Goal: Transaction & Acquisition: Download file/media

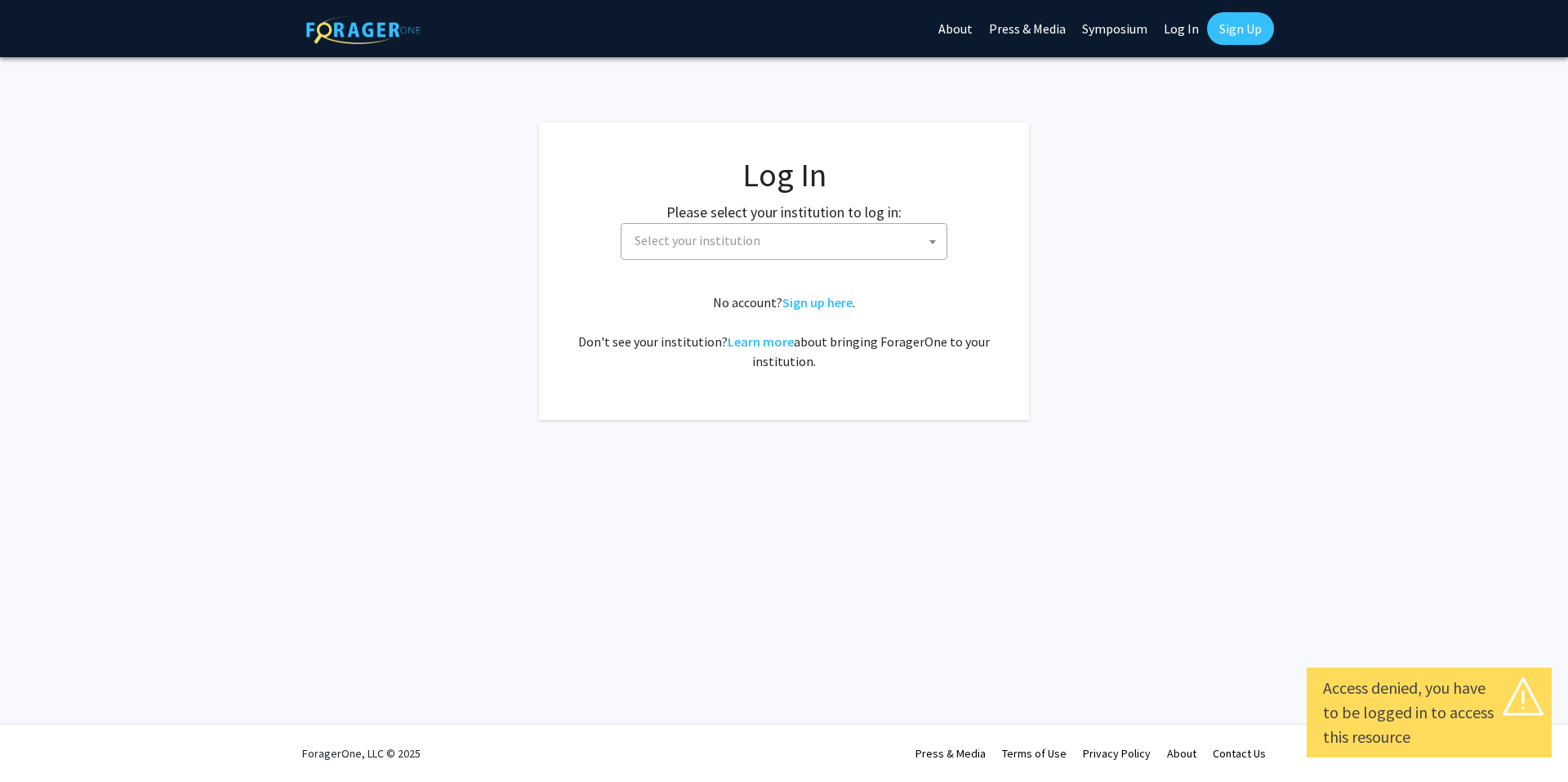
click at [1180, 35] on link "Log In" at bounding box center [1182, 28] width 51 height 57
select select "34"
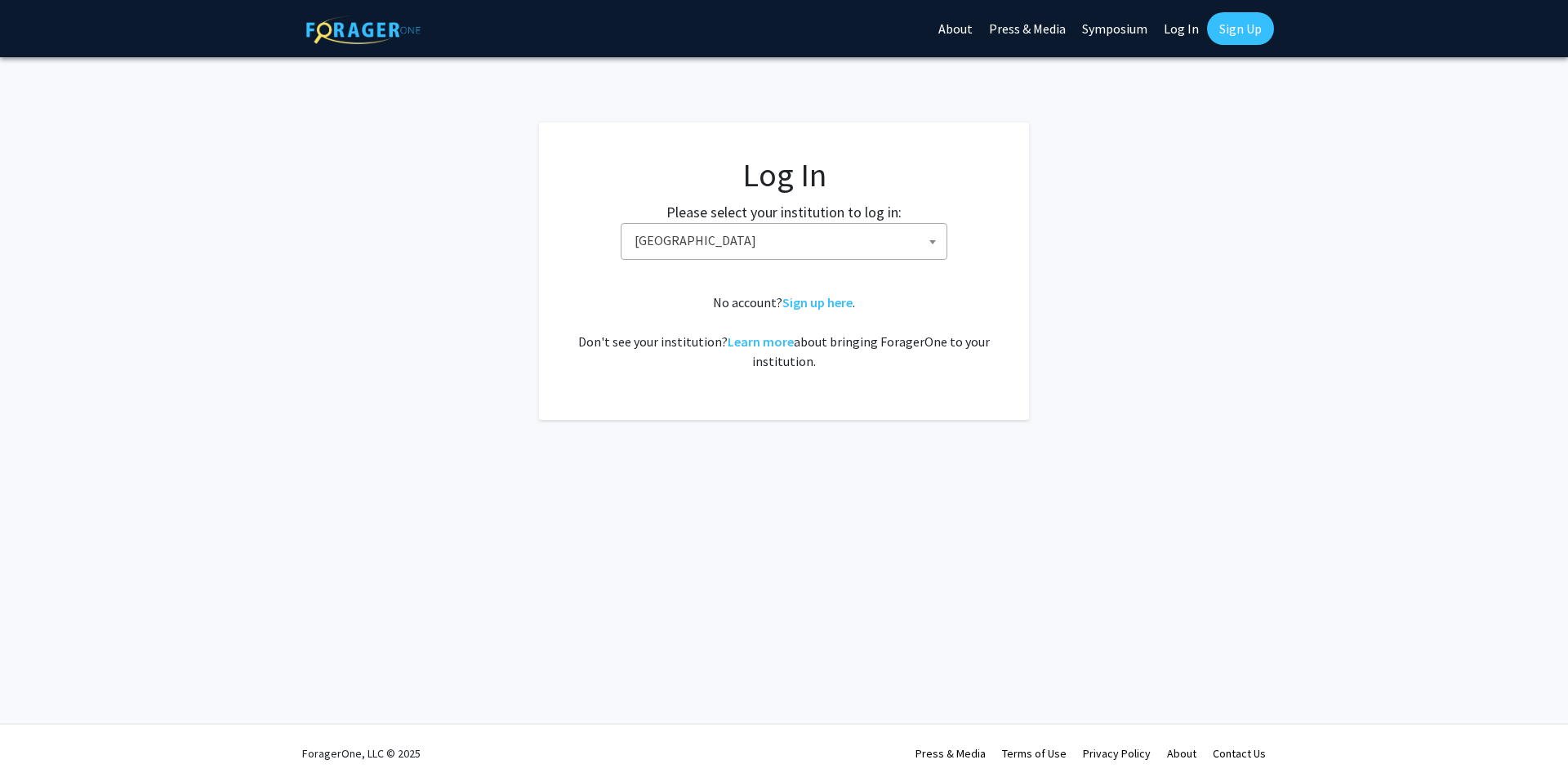
click at [1177, 33] on link "Log In" at bounding box center [1182, 28] width 51 height 57
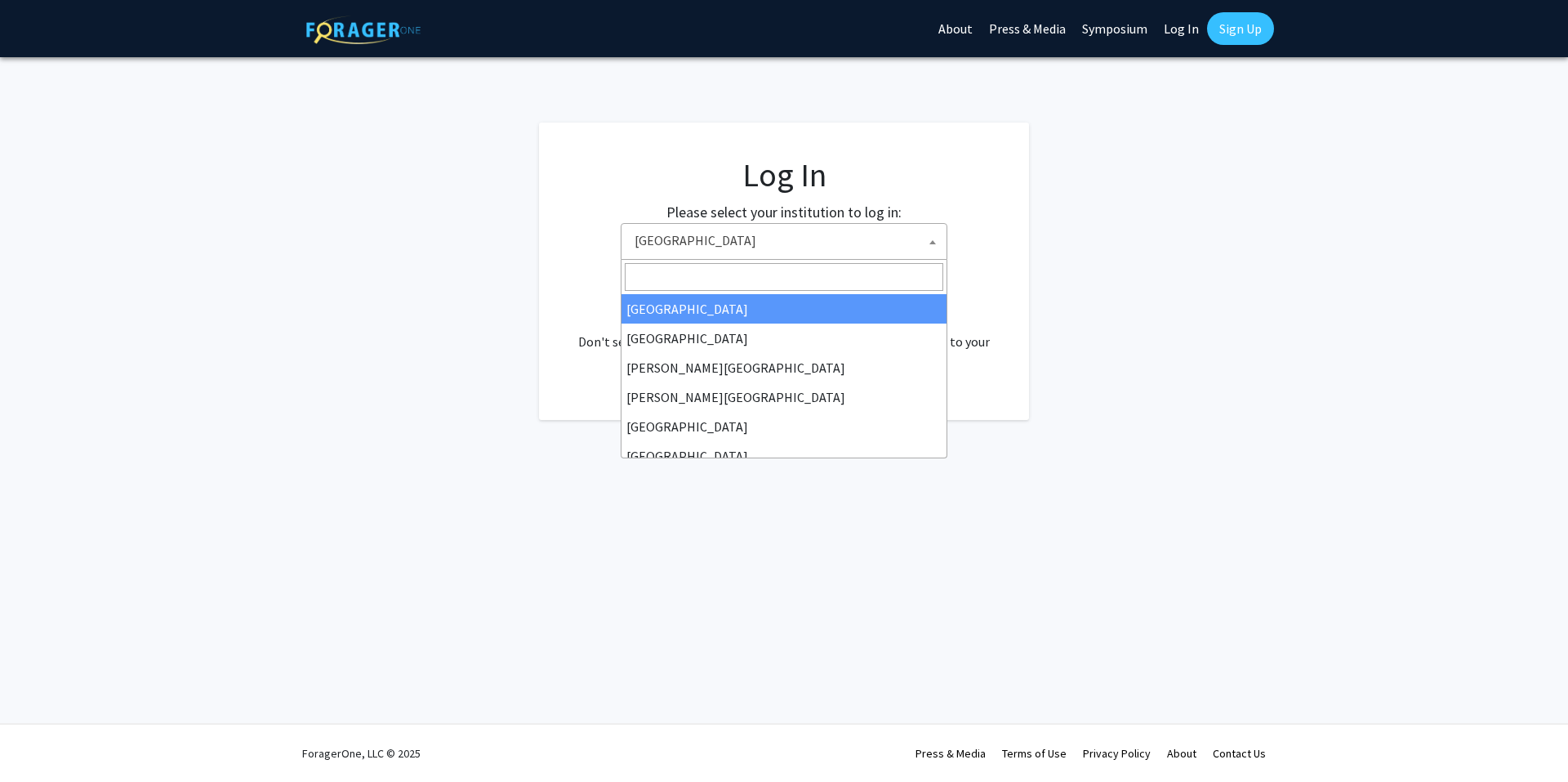
click at [785, 231] on span "[GEOGRAPHIC_DATA]" at bounding box center [787, 241] width 319 height 34
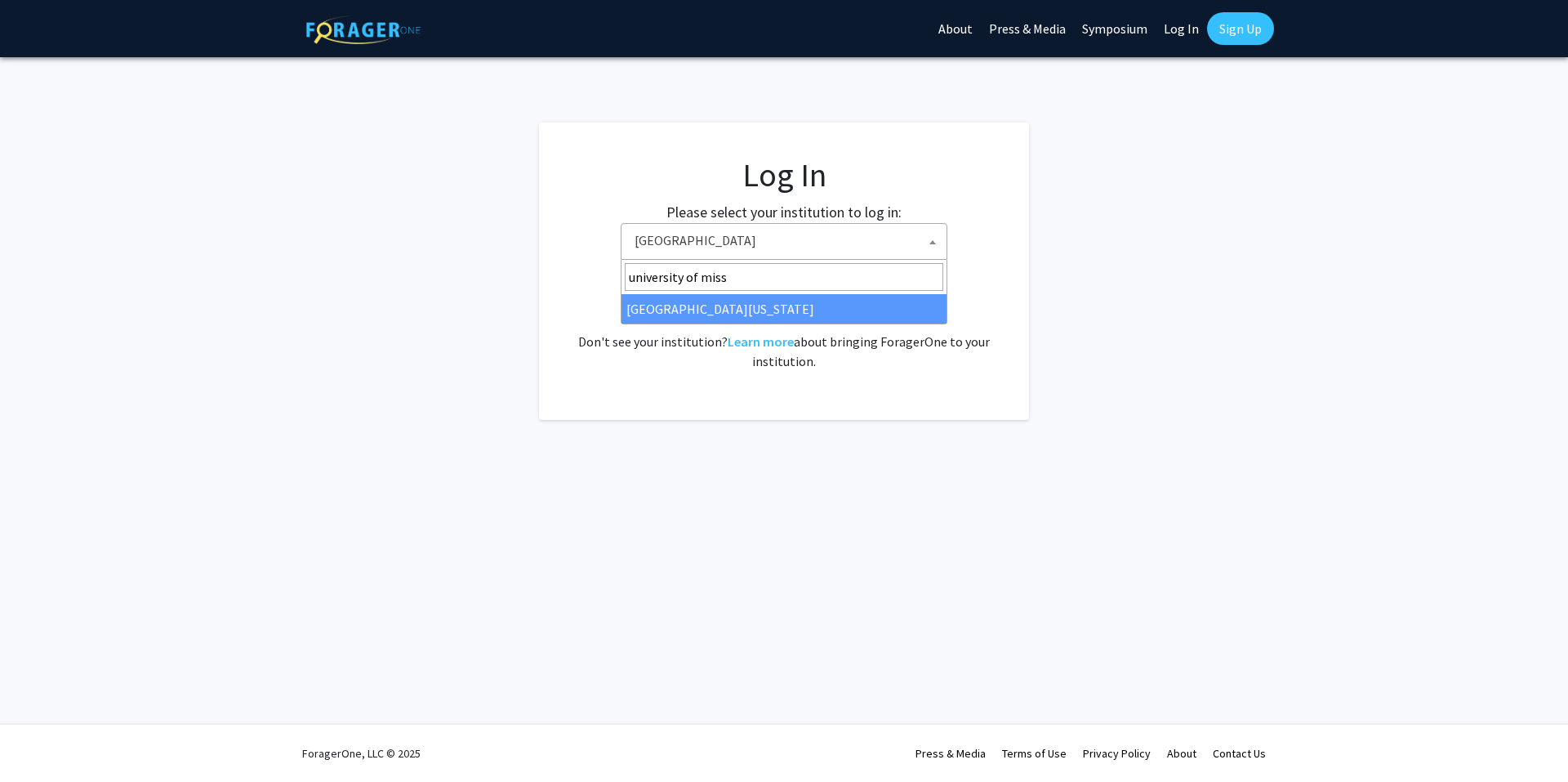
type input "university of miss"
select select "33"
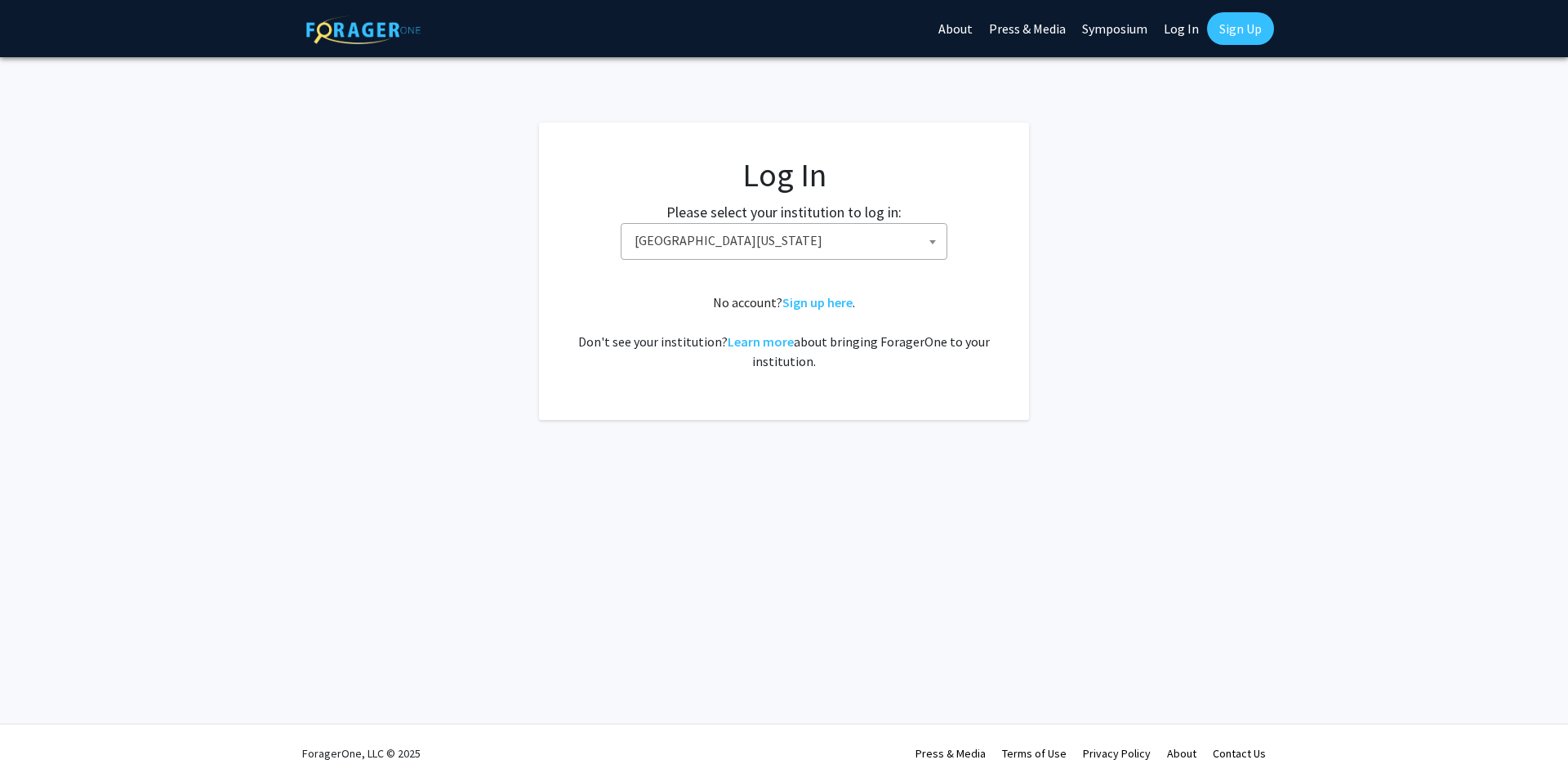
click at [842, 245] on span "[GEOGRAPHIC_DATA][US_STATE]" at bounding box center [787, 241] width 319 height 34
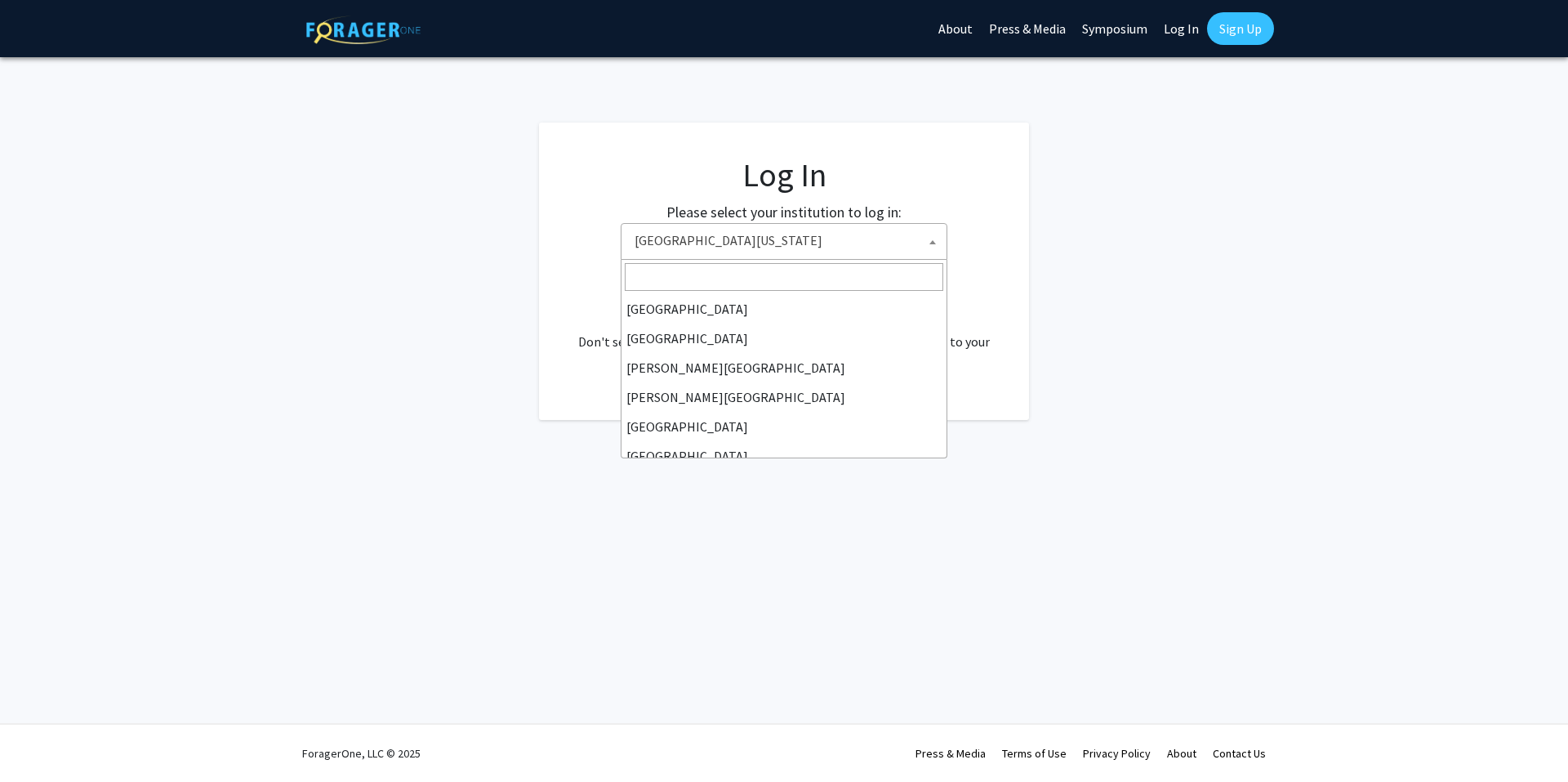
scroll to position [572, 0]
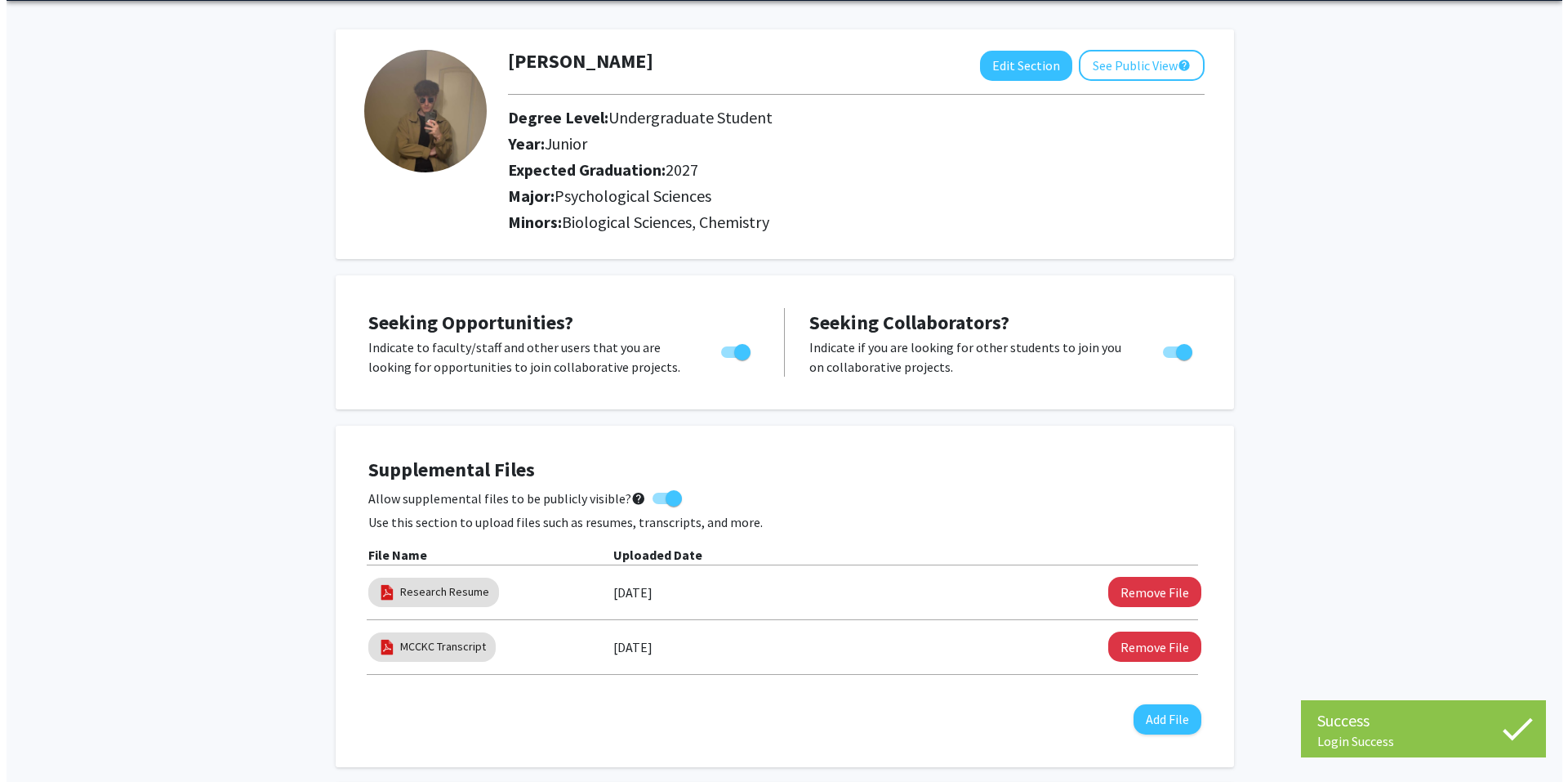
scroll to position [163, 0]
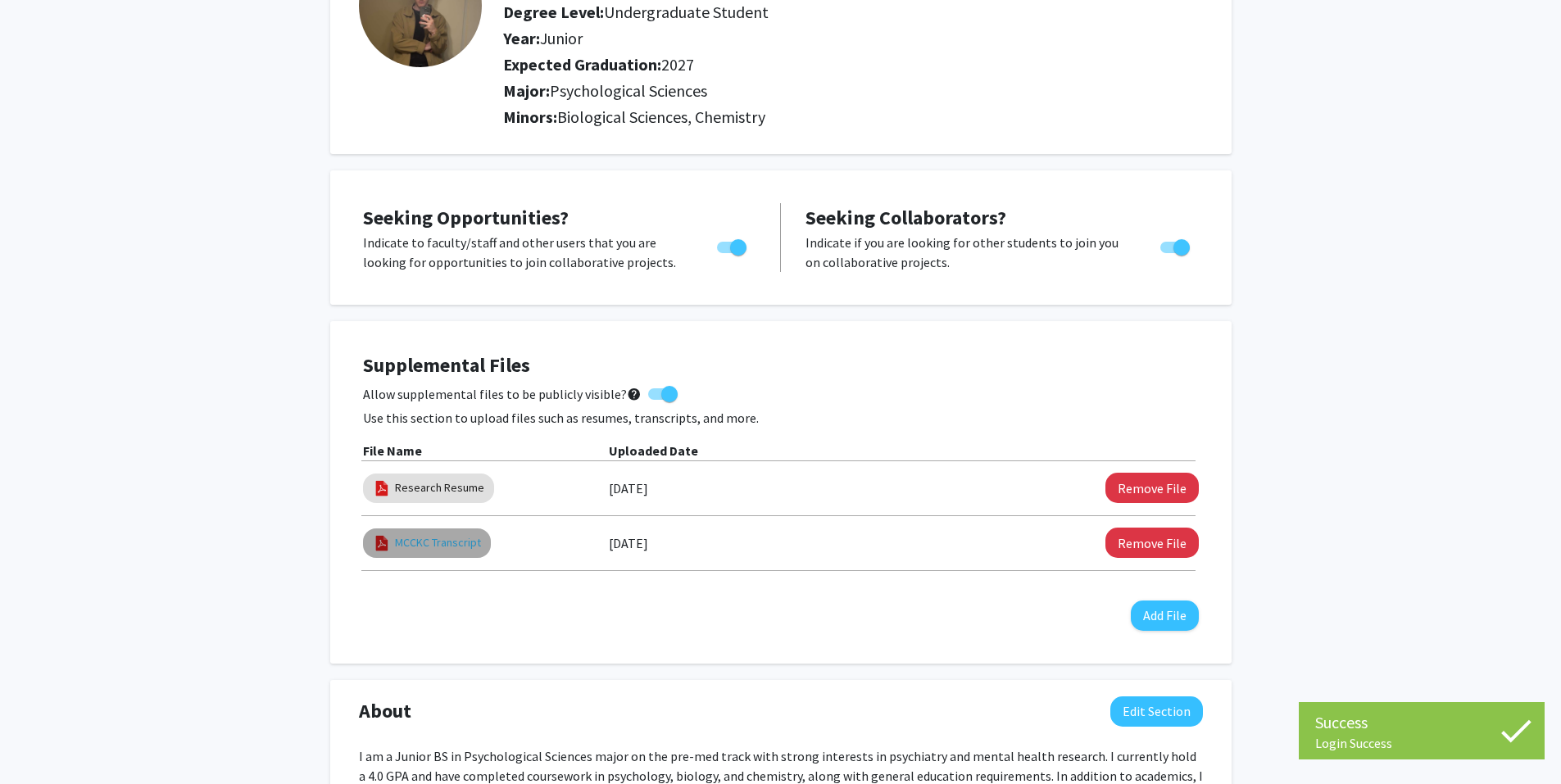
click at [450, 537] on link "MCCKC Transcript" at bounding box center [438, 543] width 86 height 17
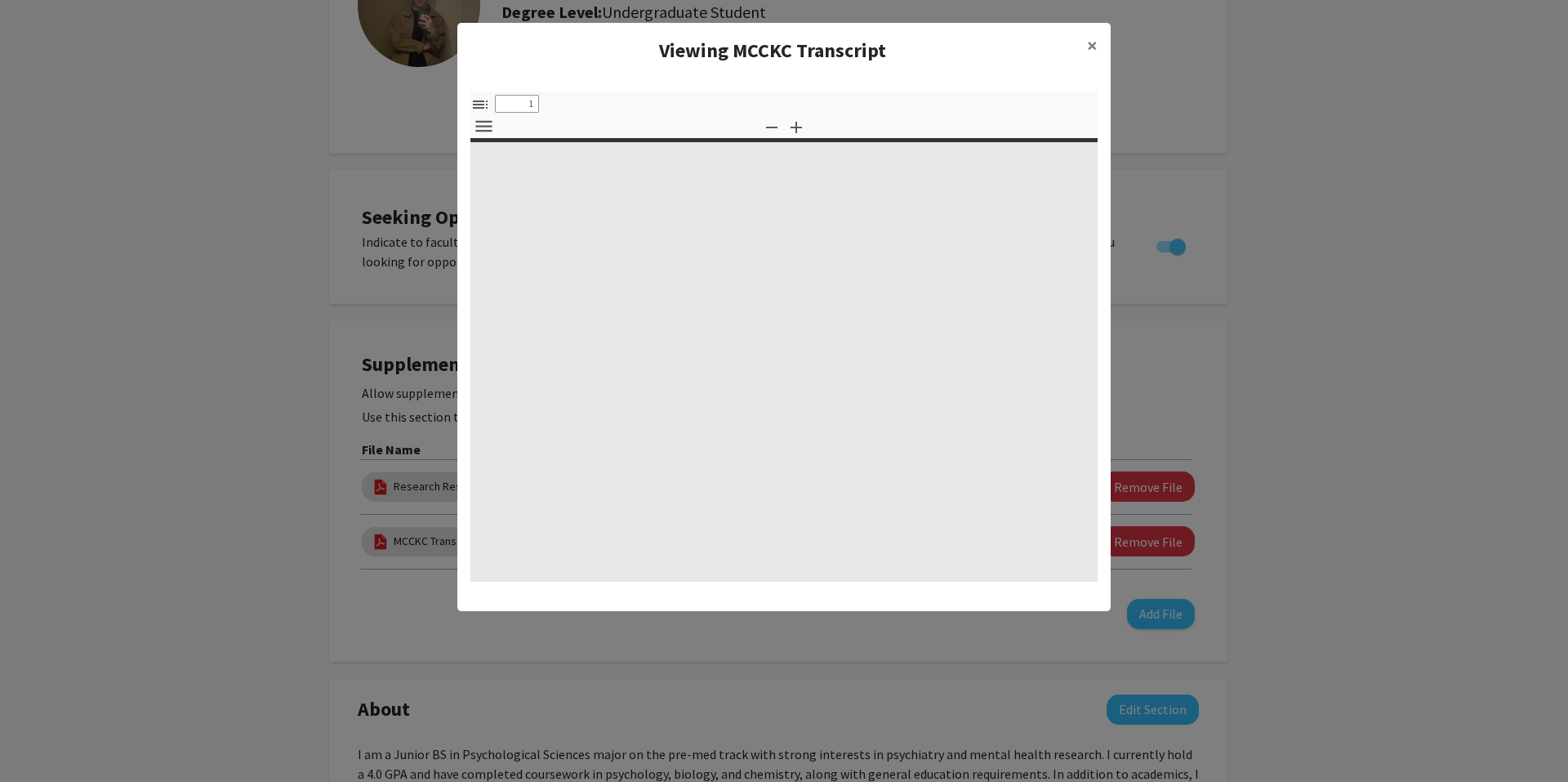
select select "custom"
type input "0"
select select "custom"
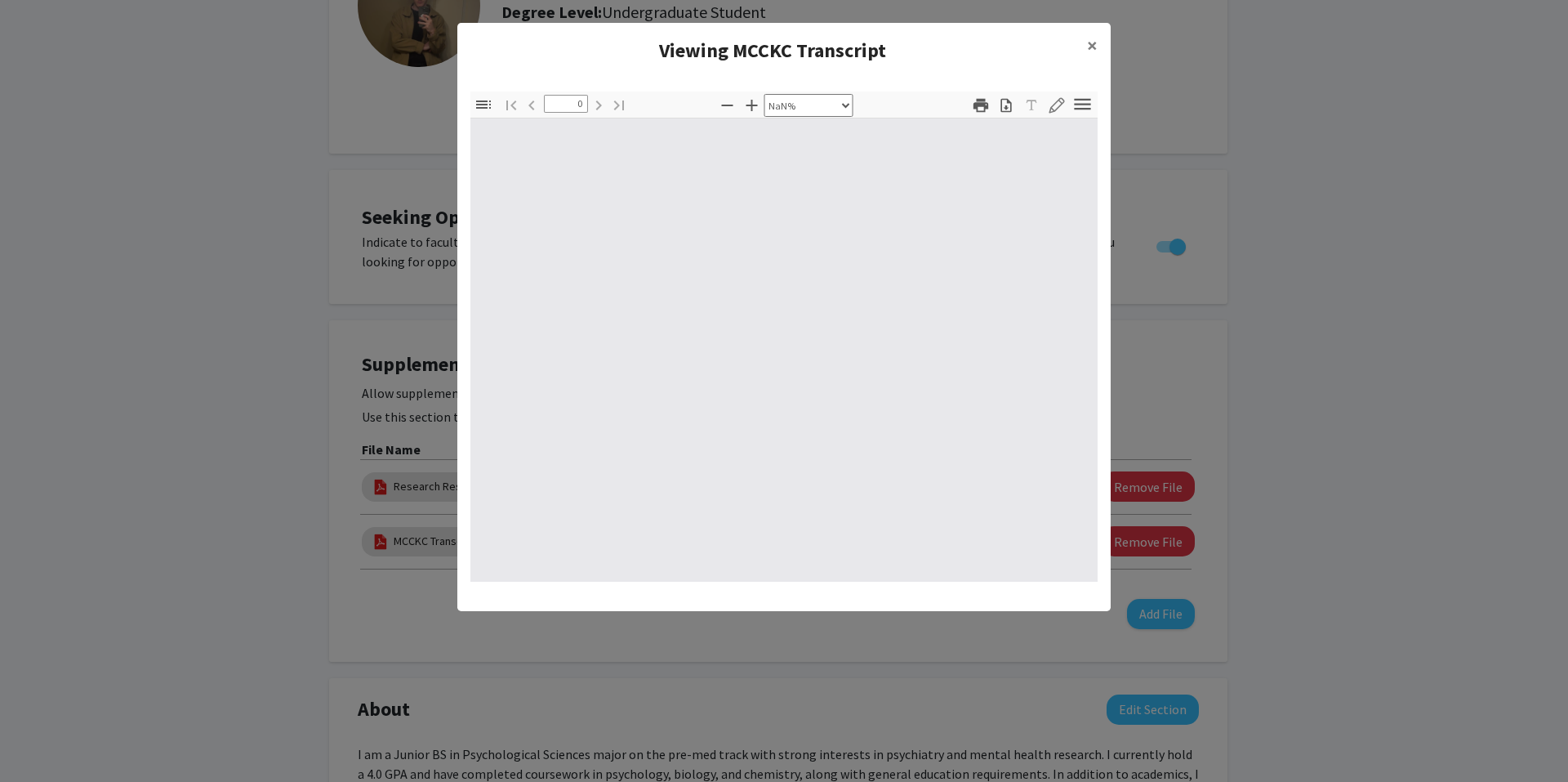
type input "1"
select select "auto"
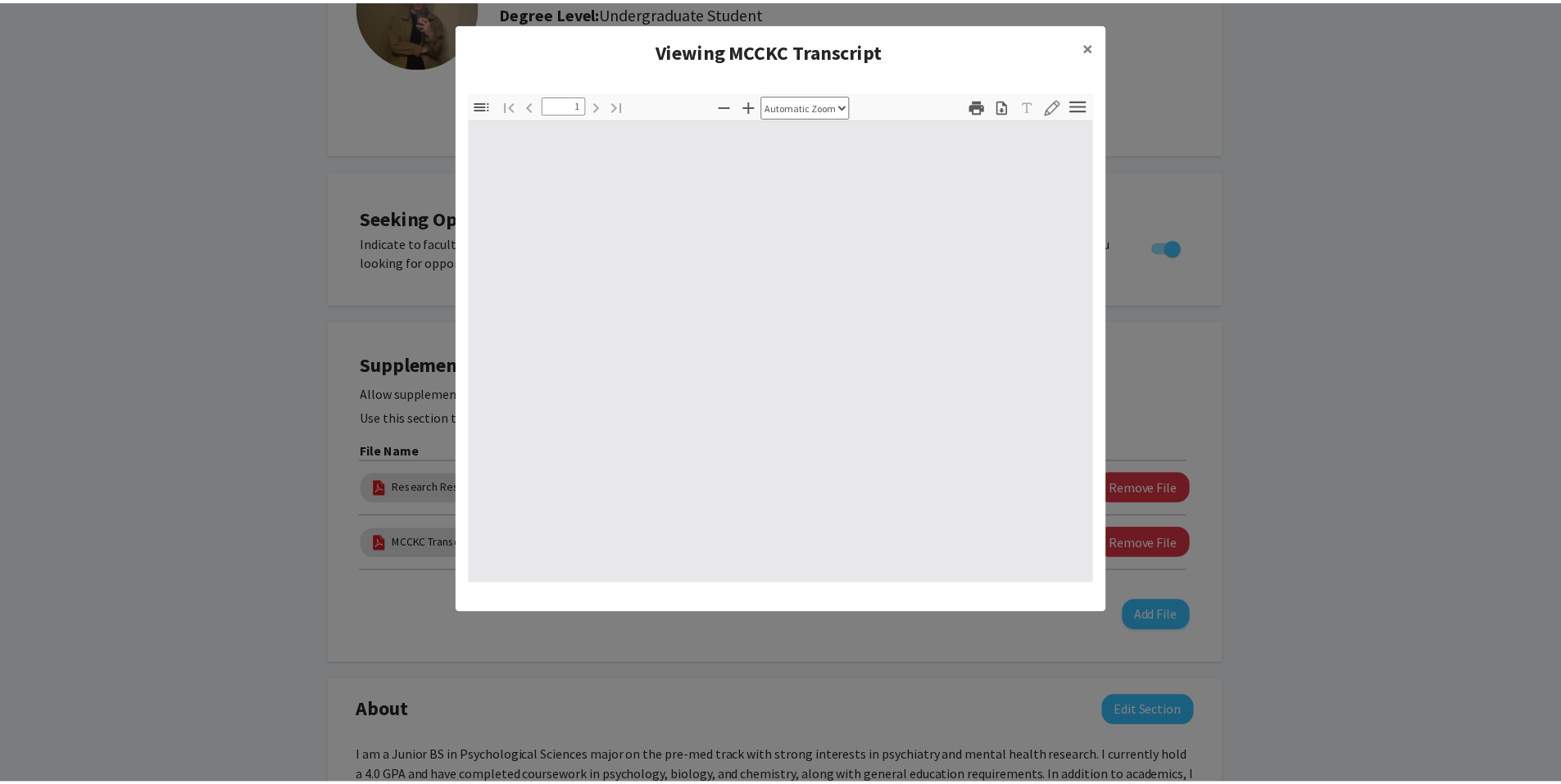
scroll to position [4, 0]
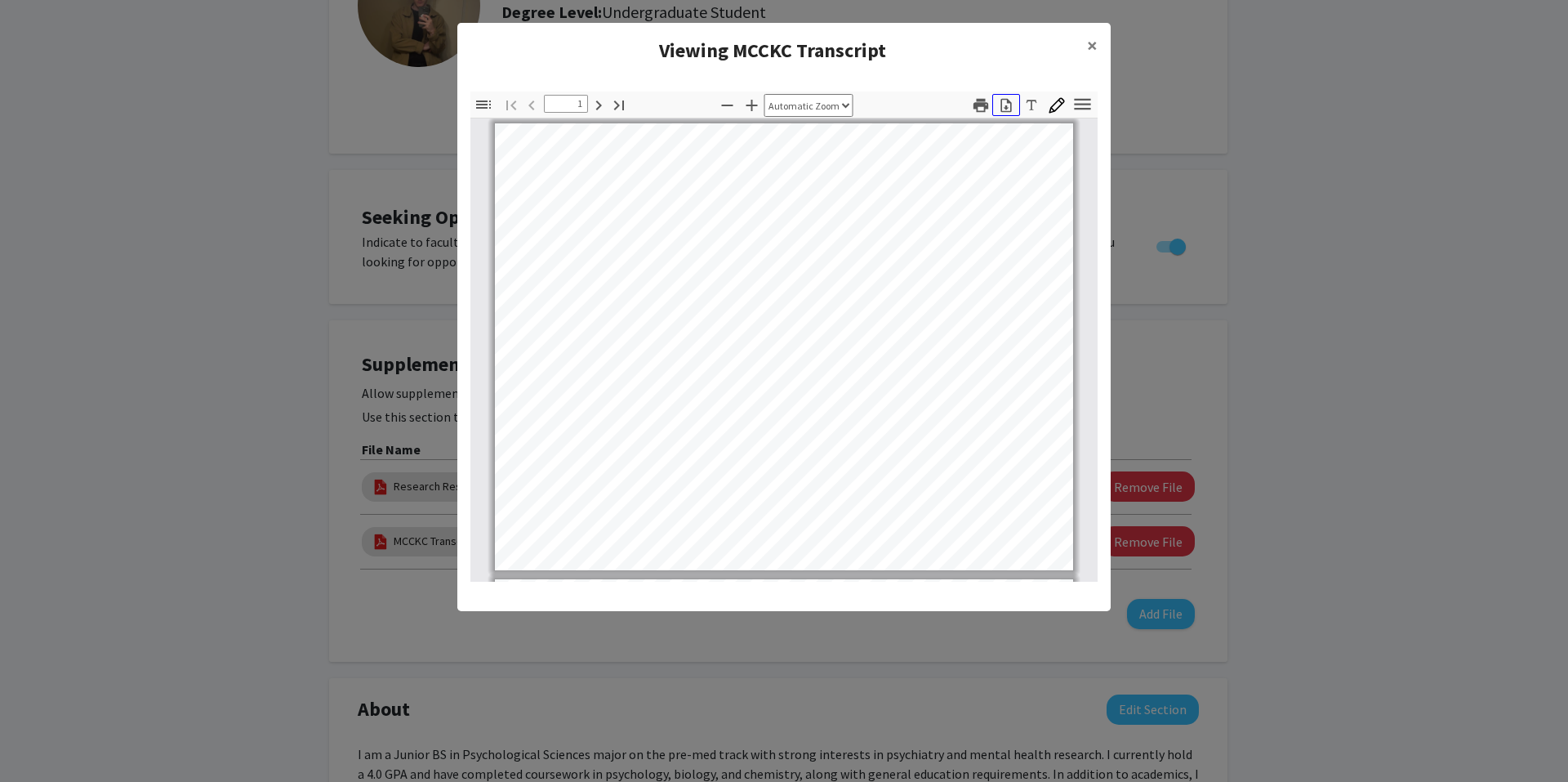
click at [1003, 113] on icon "button" at bounding box center [1007, 105] width 16 height 16
click at [1095, 44] on span "×" at bounding box center [1093, 46] width 11 height 26
